Goal: Find specific page/section: Find specific page/section

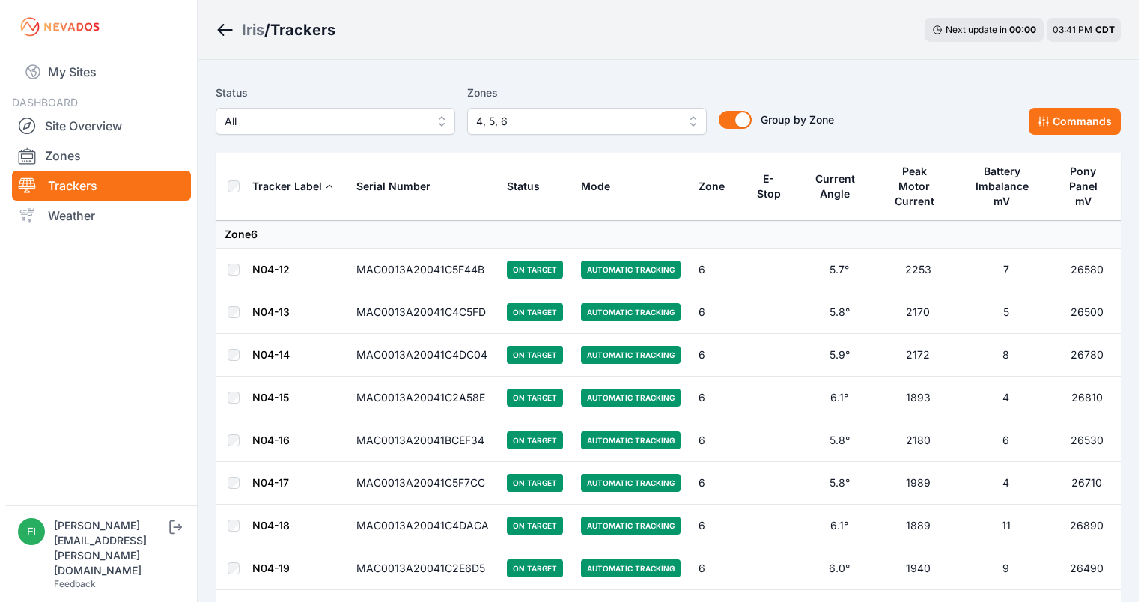
scroll to position [689, 0]
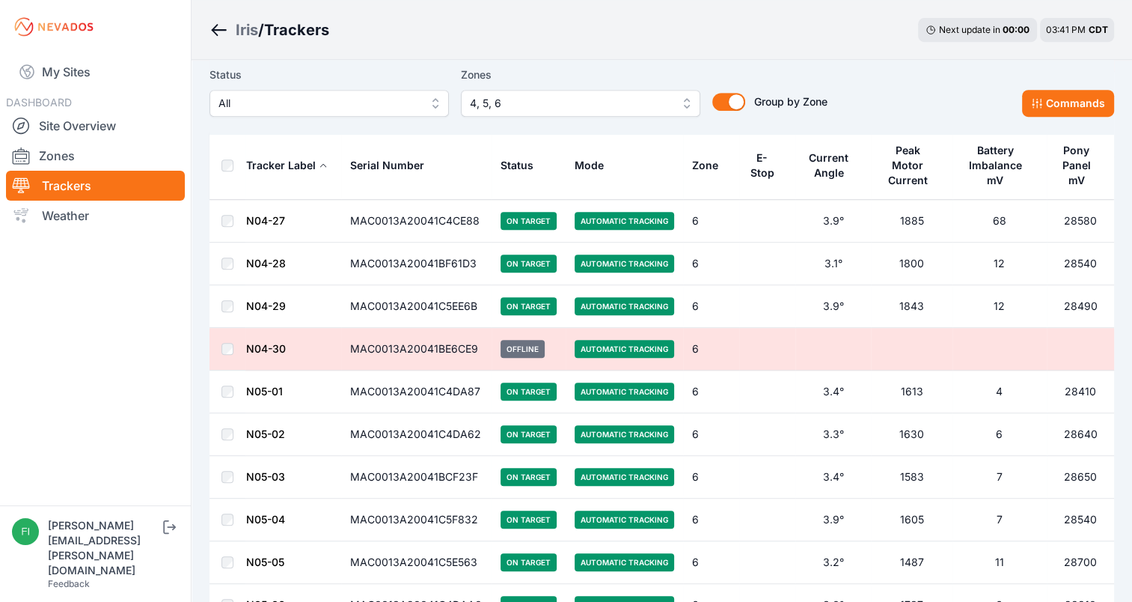
click at [639, 102] on span "4, 5, 6" at bounding box center [570, 103] width 201 height 18
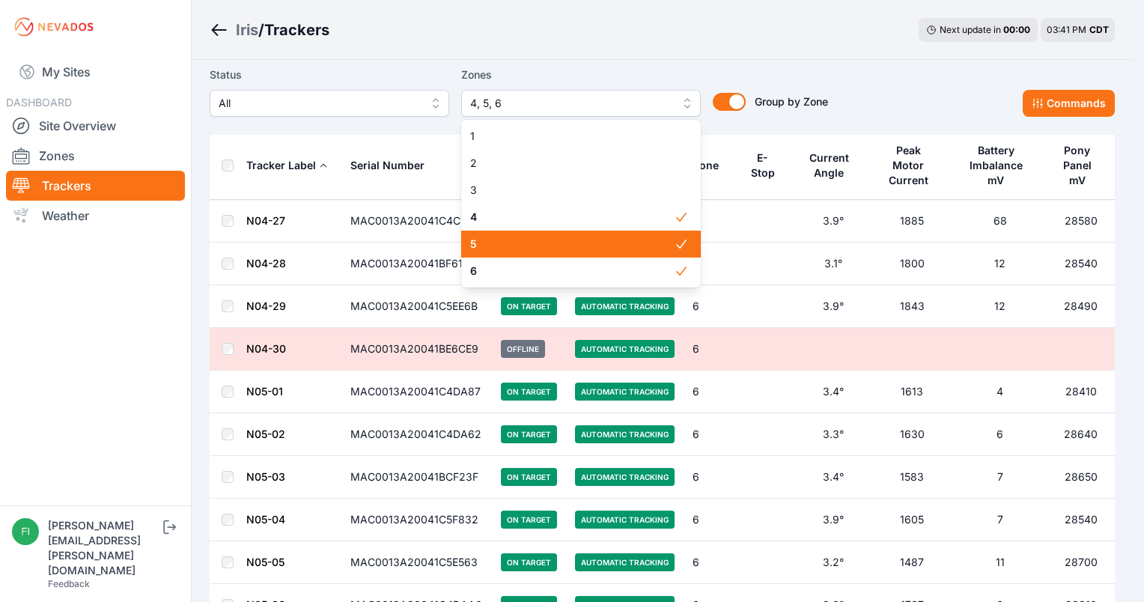
click at [571, 248] on span "5" at bounding box center [572, 243] width 204 height 15
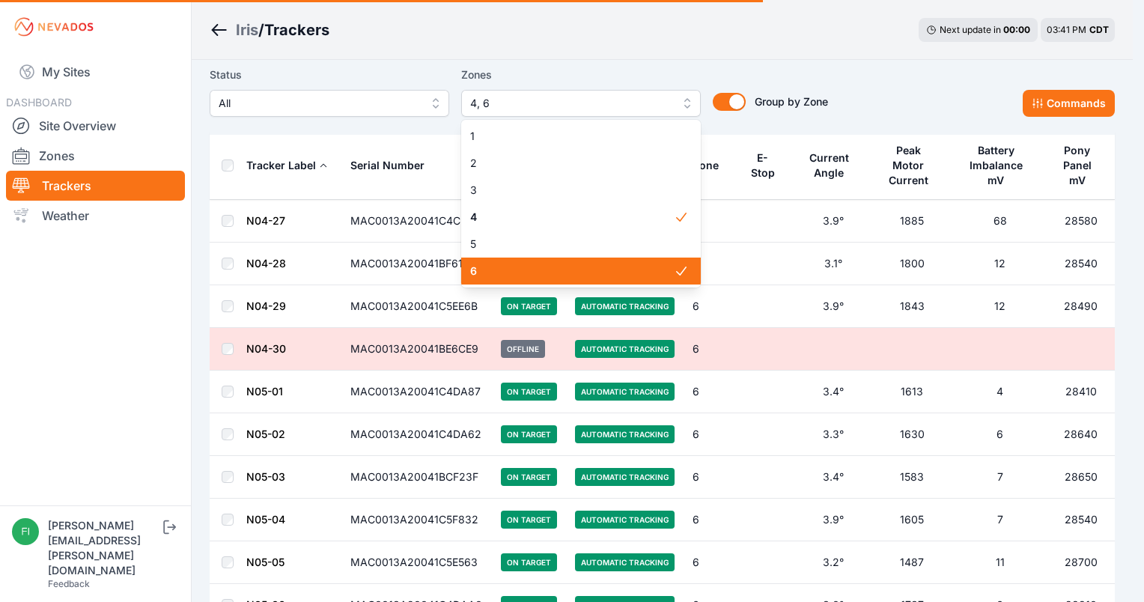
click at [571, 263] on span "6" at bounding box center [572, 270] width 204 height 15
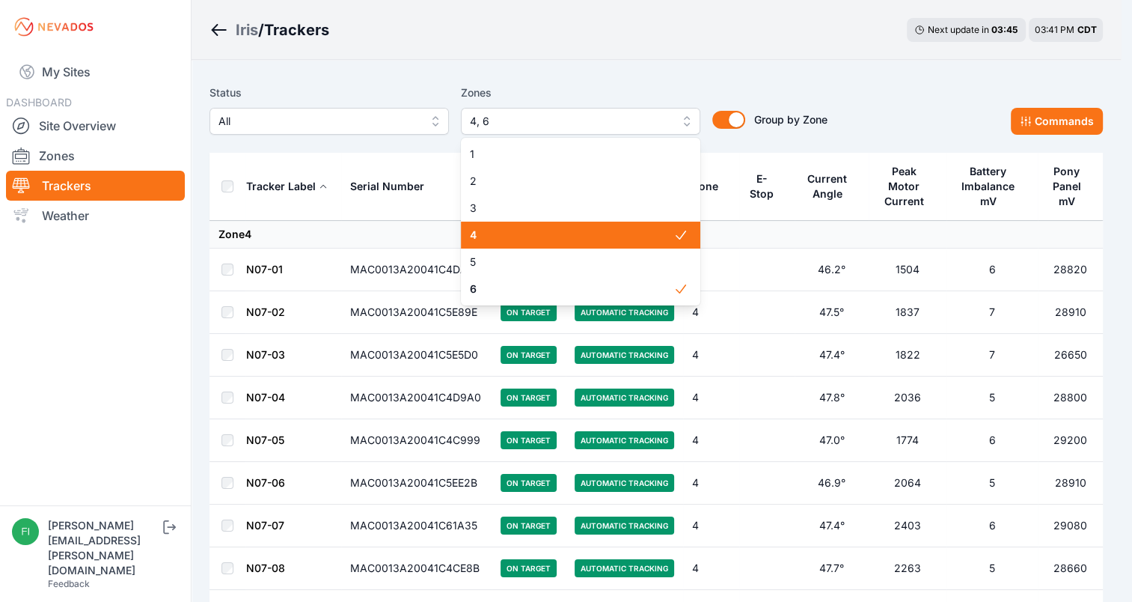
click at [545, 125] on span "4, 6" at bounding box center [570, 121] width 201 height 18
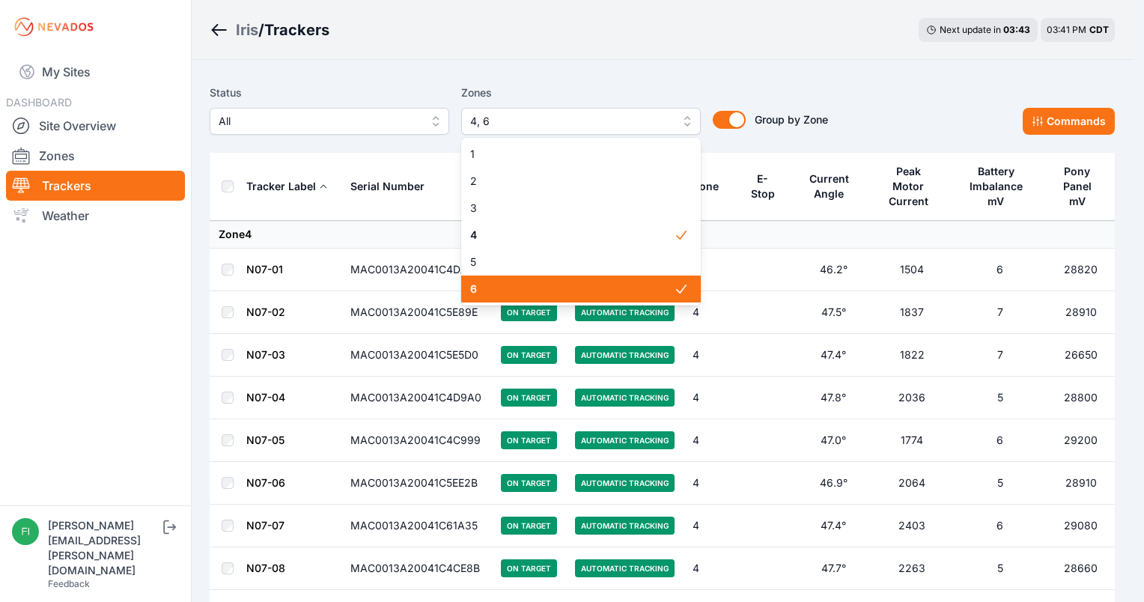
click at [546, 284] on span "6" at bounding box center [572, 288] width 204 height 15
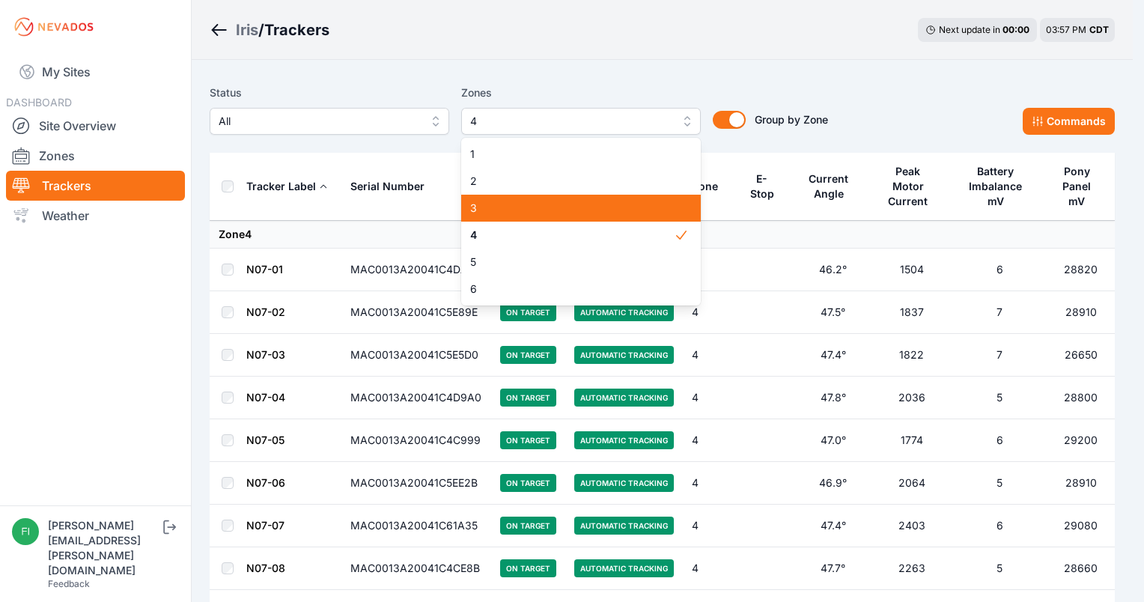
click at [560, 216] on div "3" at bounding box center [580, 208] width 239 height 27
click at [563, 195] on div "3" at bounding box center [580, 208] width 239 height 27
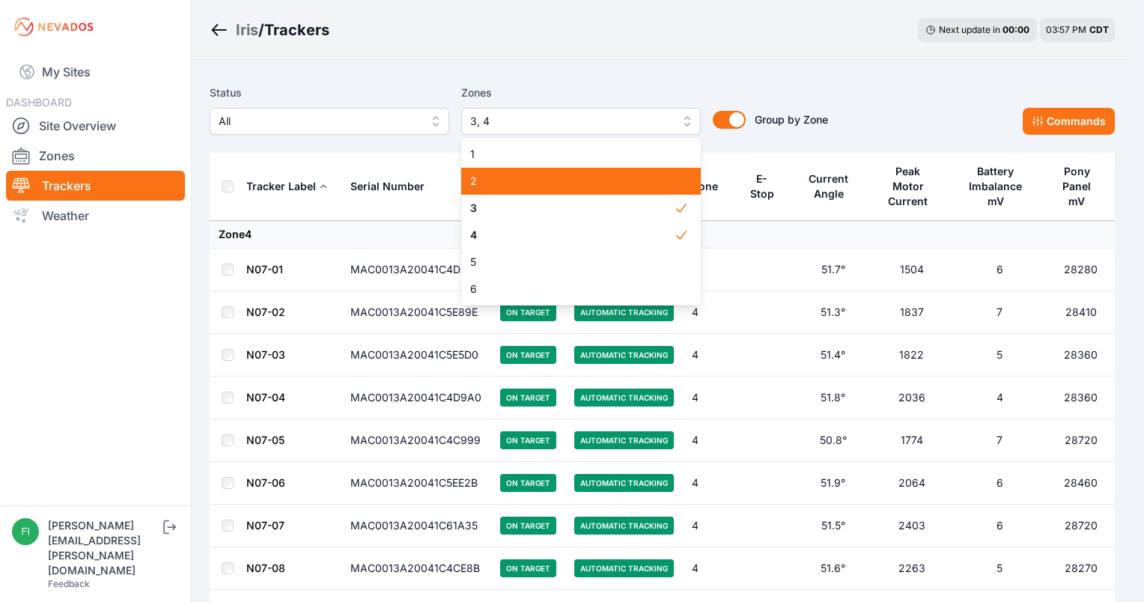
click at [564, 183] on span "2" at bounding box center [572, 181] width 204 height 15
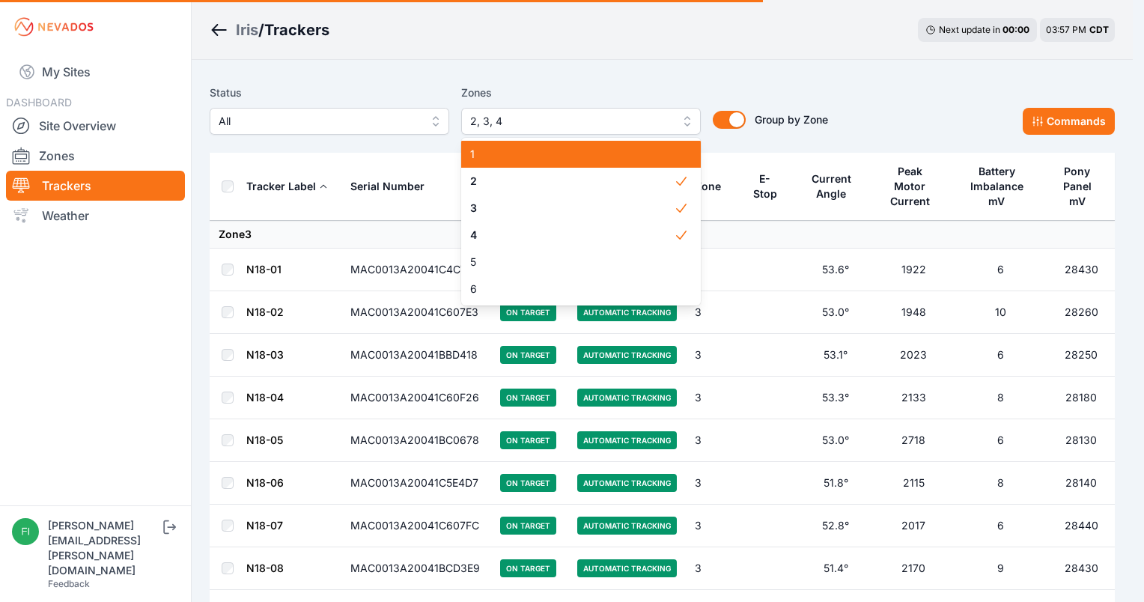
click at [567, 159] on span "1" at bounding box center [572, 154] width 204 height 15
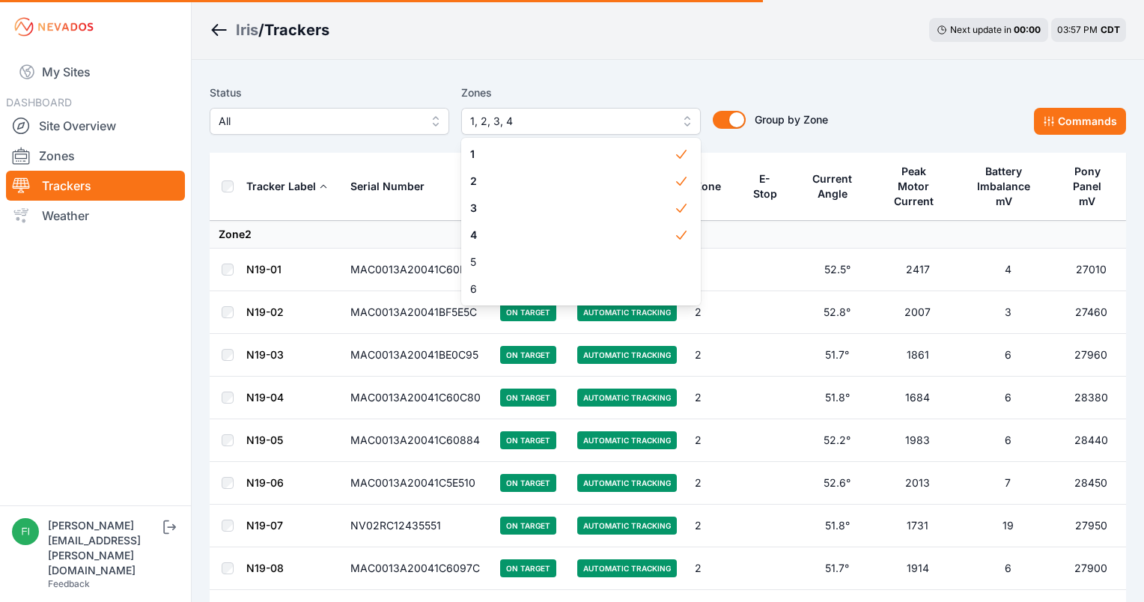
click at [632, 42] on div "Iris / Trackers Next update in 00 : 00 03:57 PM CDT" at bounding box center [668, 30] width 952 height 60
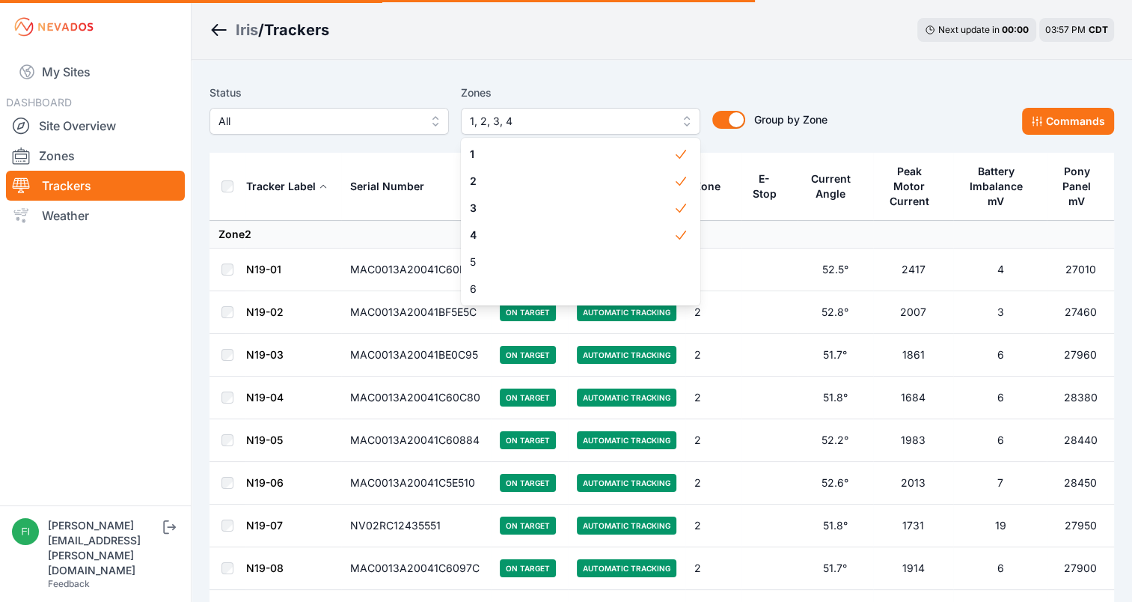
click at [632, 42] on div "Iris / Trackers Next update in 00 : 00 03:57 PM CDT" at bounding box center [662, 30] width 941 height 60
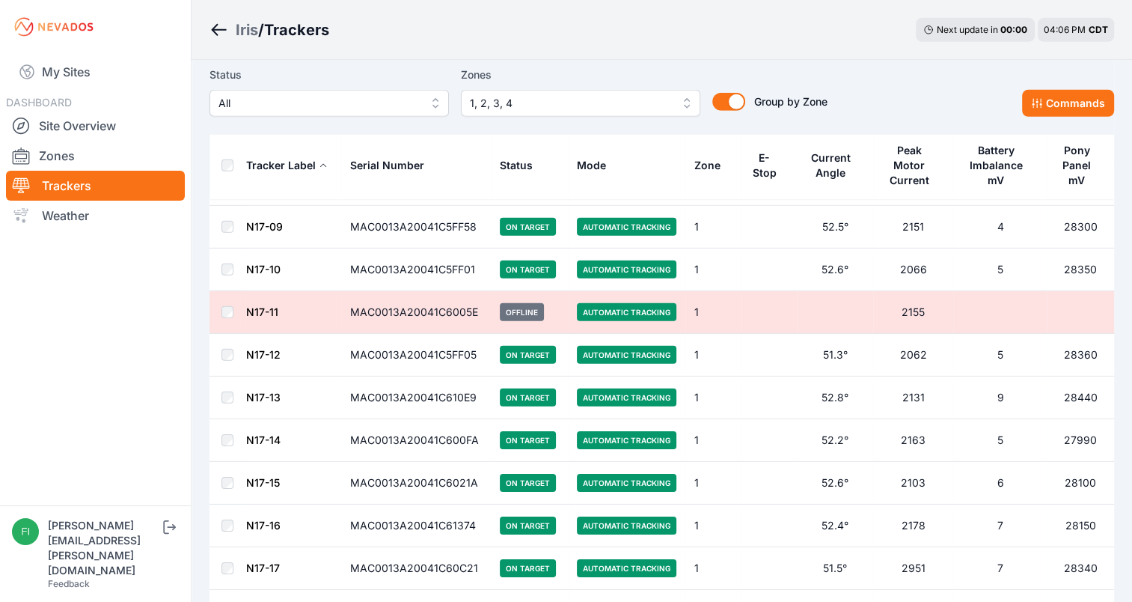
scroll to position [4520, 0]
